Goal: Task Accomplishment & Management: Use online tool/utility

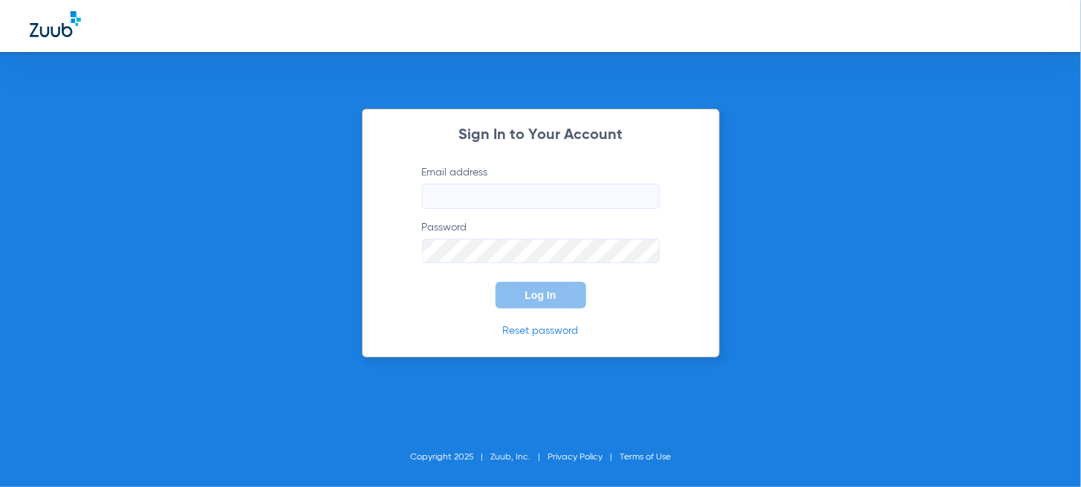
type input "[EMAIL_ADDRESS][DOMAIN_NAME]"
click at [519, 308] on button "Log In" at bounding box center [541, 295] width 91 height 27
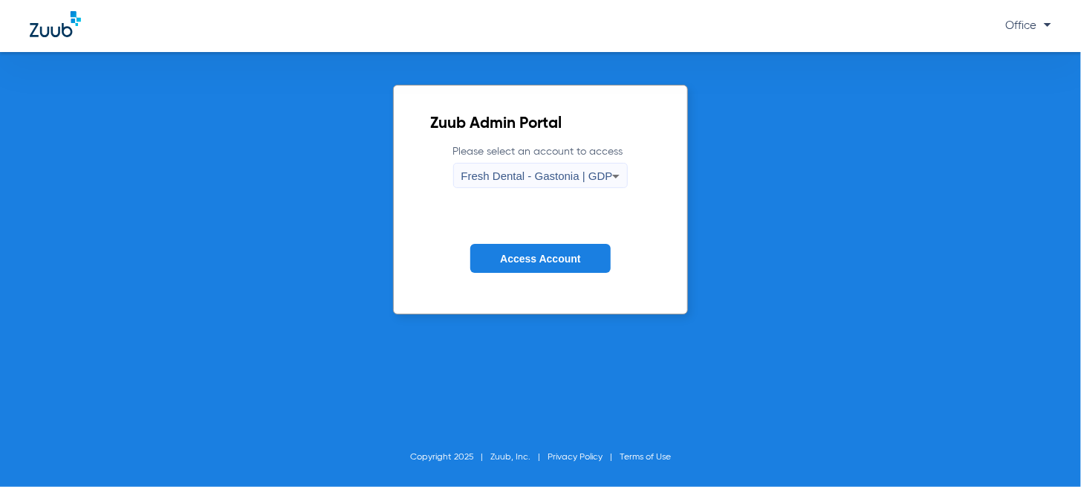
click at [564, 177] on span "Fresh Dental - Gastonia | GDP" at bounding box center [538, 175] width 152 height 13
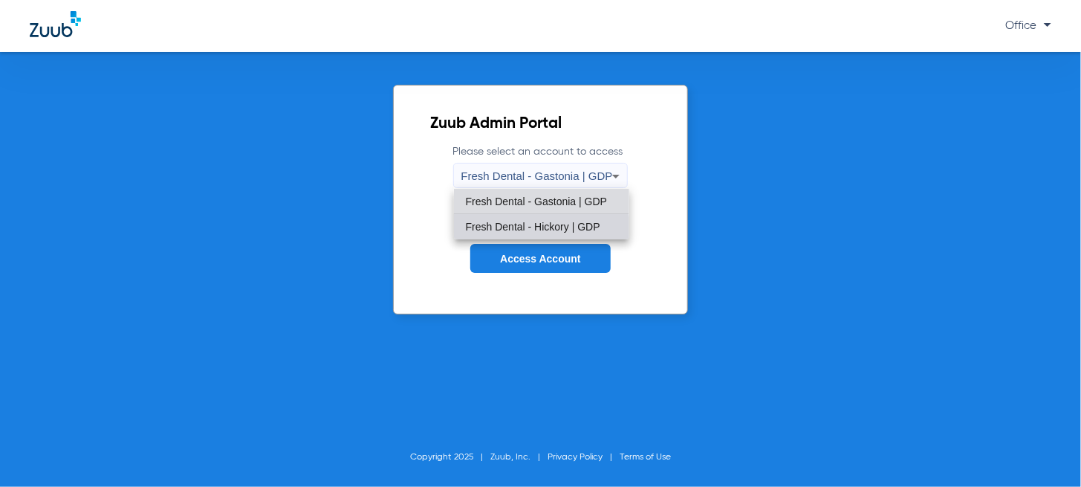
click at [537, 233] on mat-option "Fresh Dental - Hickory | GDP" at bounding box center [541, 226] width 175 height 25
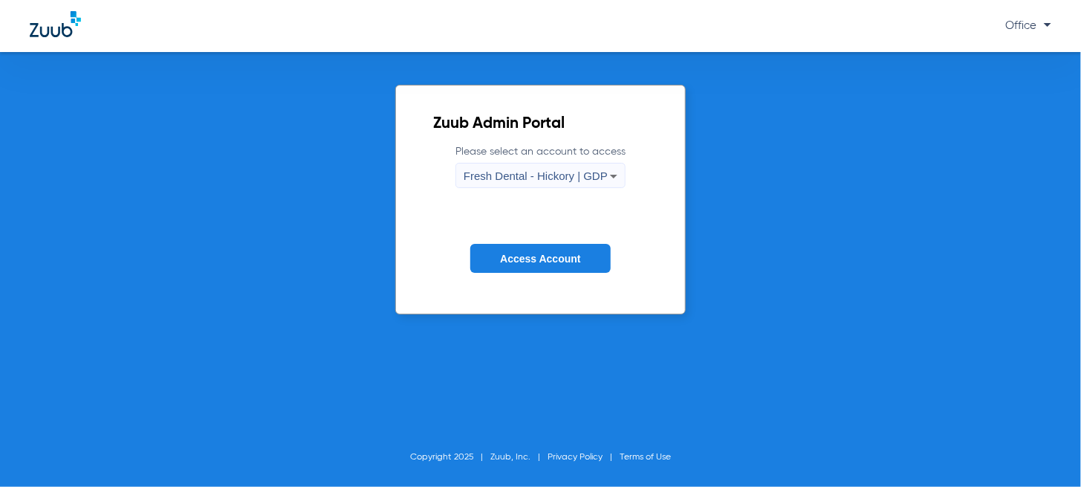
click at [537, 261] on span "Access Account" at bounding box center [540, 259] width 80 height 12
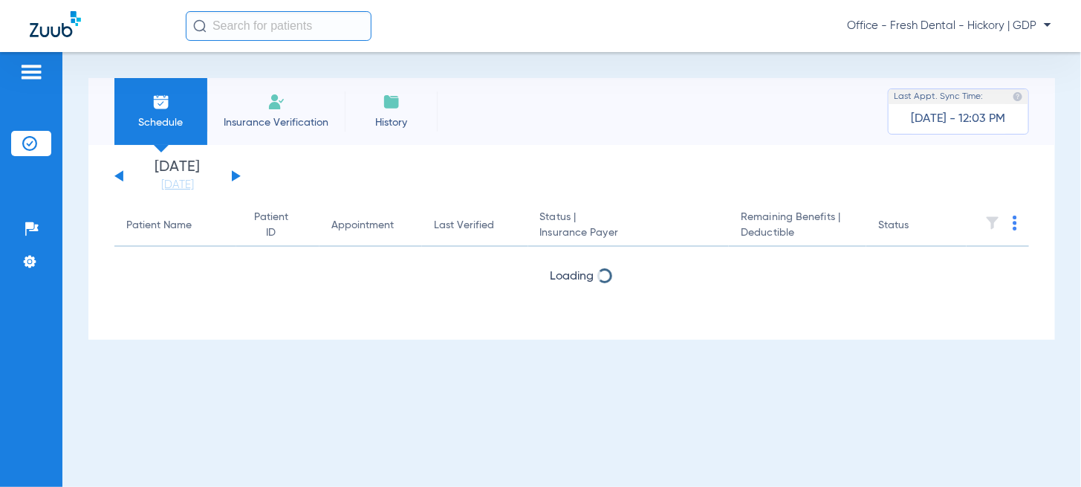
click at [237, 177] on button at bounding box center [236, 175] width 9 height 11
click at [238, 177] on button at bounding box center [236, 175] width 9 height 11
click at [239, 178] on div "[DATE] [DATE] [DATE] [DATE] [DATE] [DATE] [DATE] [DATE] [DATE] [DATE] [DATE] [D…" at bounding box center [177, 176] width 126 height 33
click at [239, 179] on div "[DATE] [DATE] [DATE] [DATE] [DATE] [DATE] [DATE] [DATE] [DATE] [DATE] [DATE] [D…" at bounding box center [177, 176] width 126 height 33
click at [232, 174] on button at bounding box center [236, 175] width 9 height 11
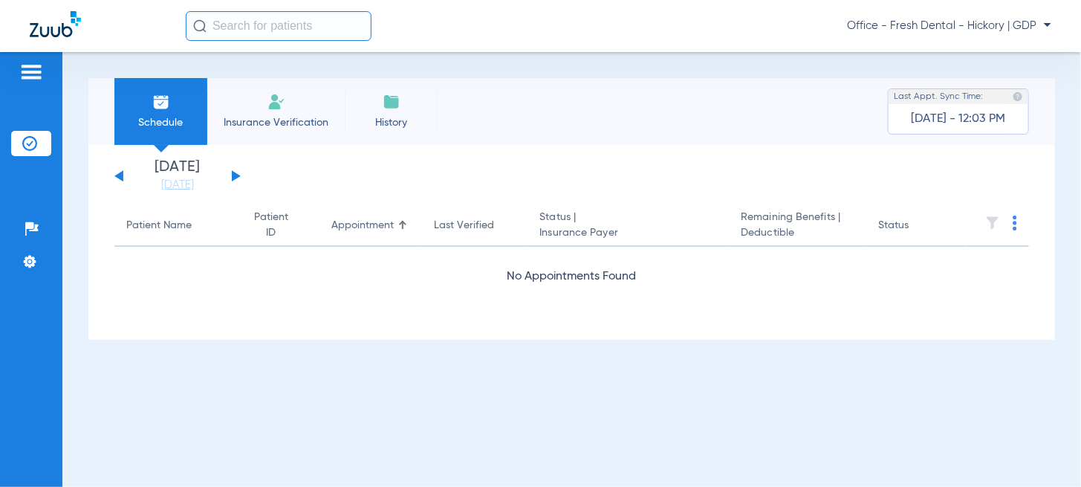
click at [232, 173] on button at bounding box center [236, 175] width 9 height 11
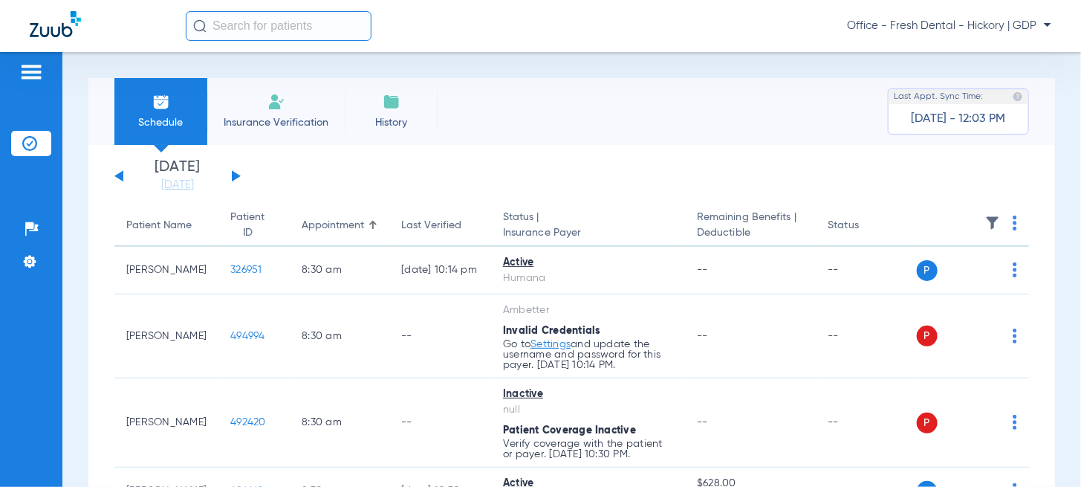
click at [239, 171] on div "[DATE] [DATE] [DATE] [DATE] [DATE] [DATE] [DATE] [DATE] [DATE] [DATE] [DATE] [D…" at bounding box center [177, 176] width 126 height 33
click at [238, 172] on div "[DATE] [DATE] [DATE] [DATE] [DATE] [DATE] [DATE] [DATE] [DATE] [DATE] [DATE] [D…" at bounding box center [177, 176] width 126 height 33
click at [234, 175] on button at bounding box center [236, 175] width 9 height 11
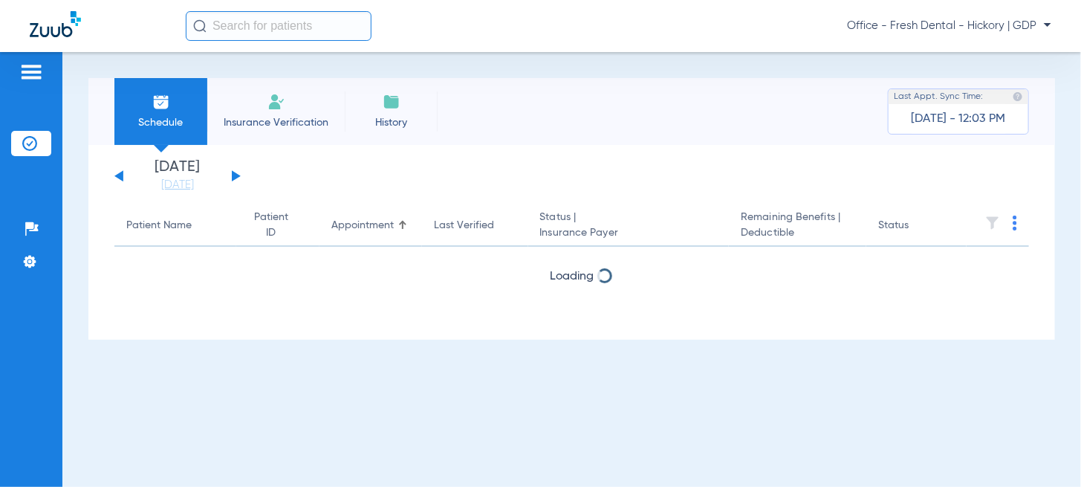
click at [234, 175] on button at bounding box center [236, 175] width 9 height 11
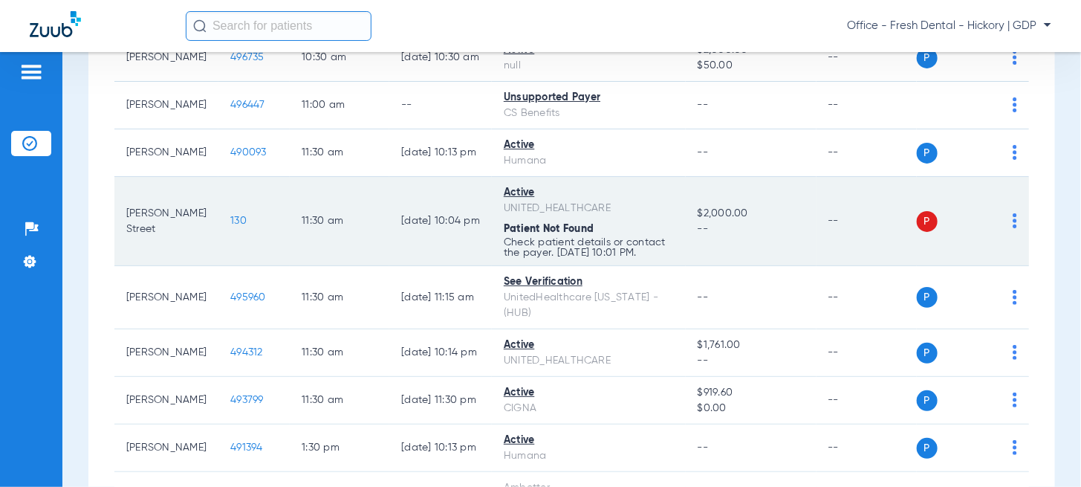
scroll to position [823, 0]
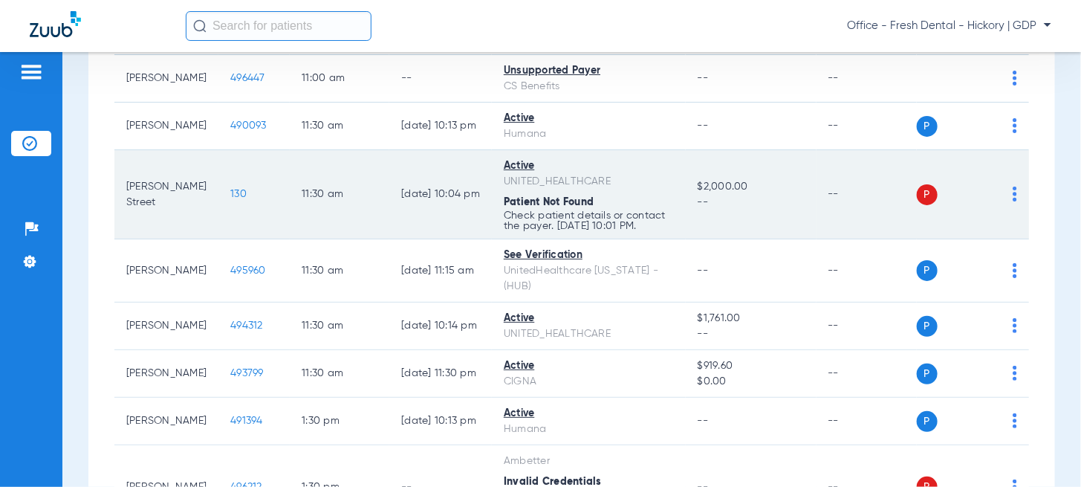
click at [1013, 195] on img at bounding box center [1015, 194] width 4 height 15
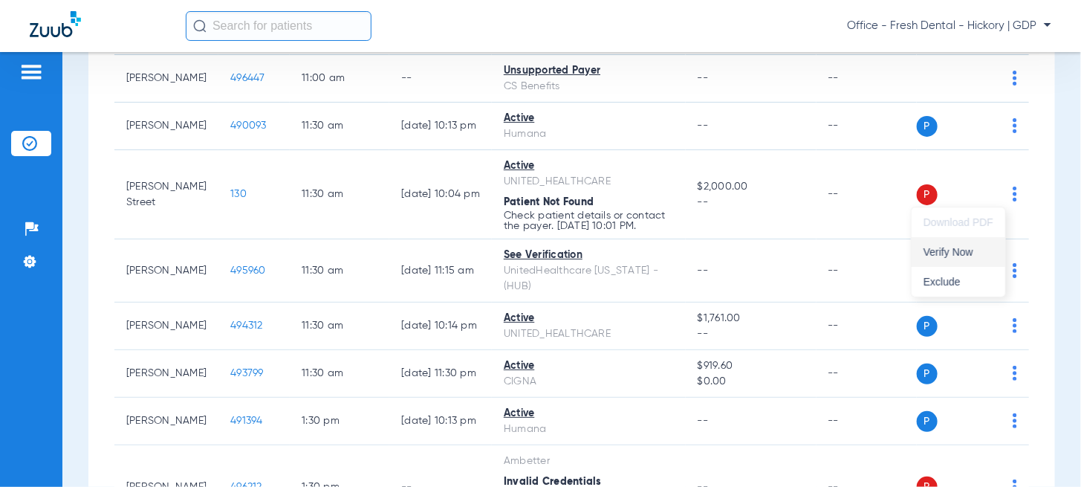
click at [957, 255] on span "Verify Now" at bounding box center [959, 252] width 70 height 10
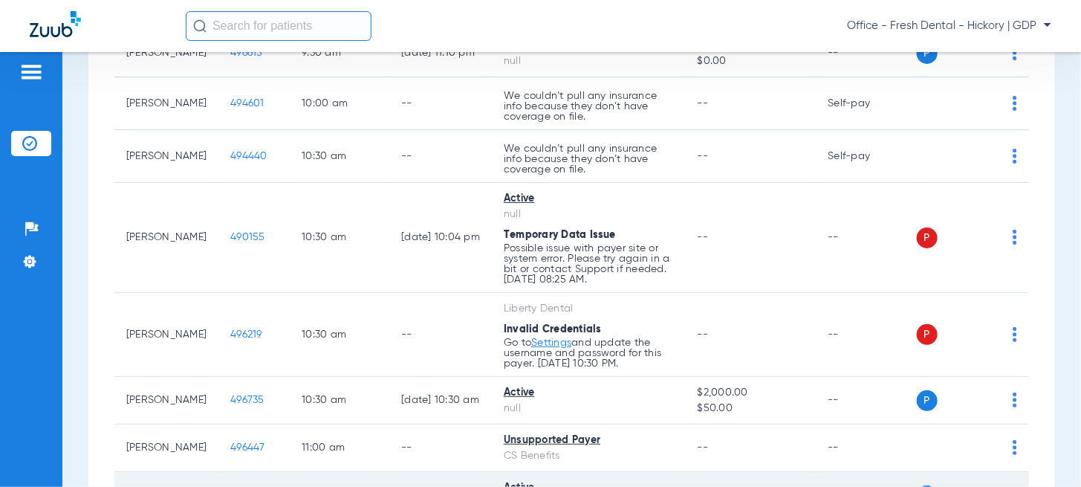
scroll to position [451, 0]
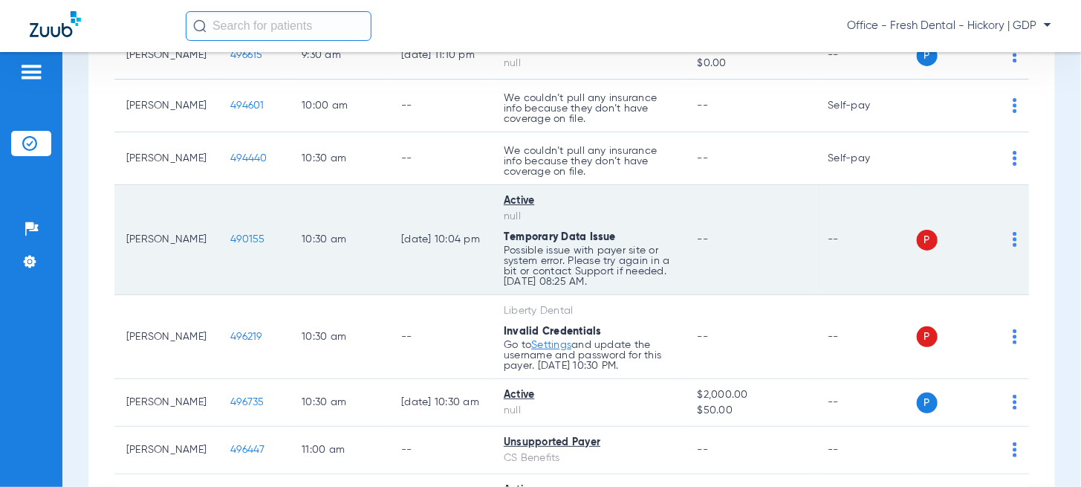
click at [998, 237] on div "P S" at bounding box center [967, 240] width 101 height 21
click at [1013, 237] on img at bounding box center [1015, 239] width 4 height 15
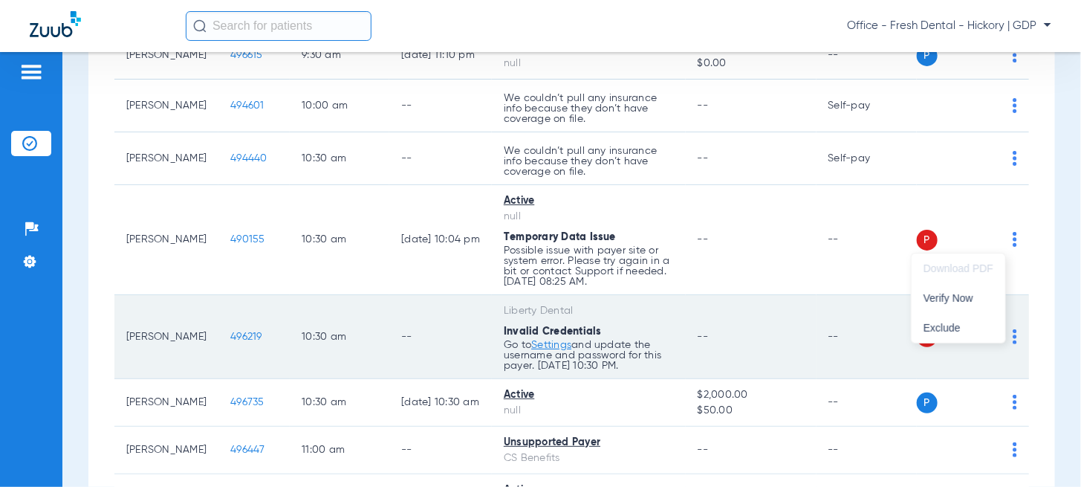
click at [951, 297] on span "Verify Now" at bounding box center [959, 298] width 70 height 10
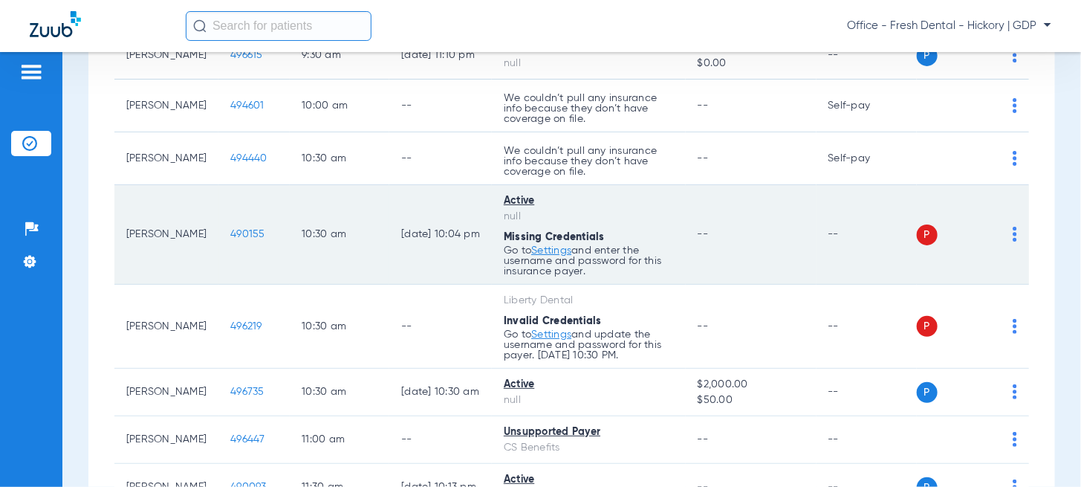
click at [504, 195] on div "Active" at bounding box center [589, 201] width 170 height 16
